Goal: Information Seeking & Learning: Learn about a topic

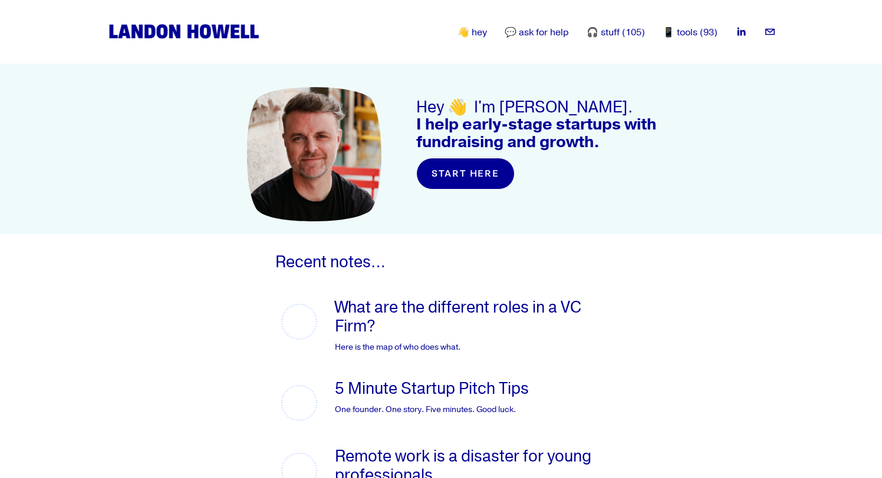
click at [486, 36] on link "👋 hey" at bounding box center [471, 32] width 29 height 14
